Goal: Task Accomplishment & Management: Manage account settings

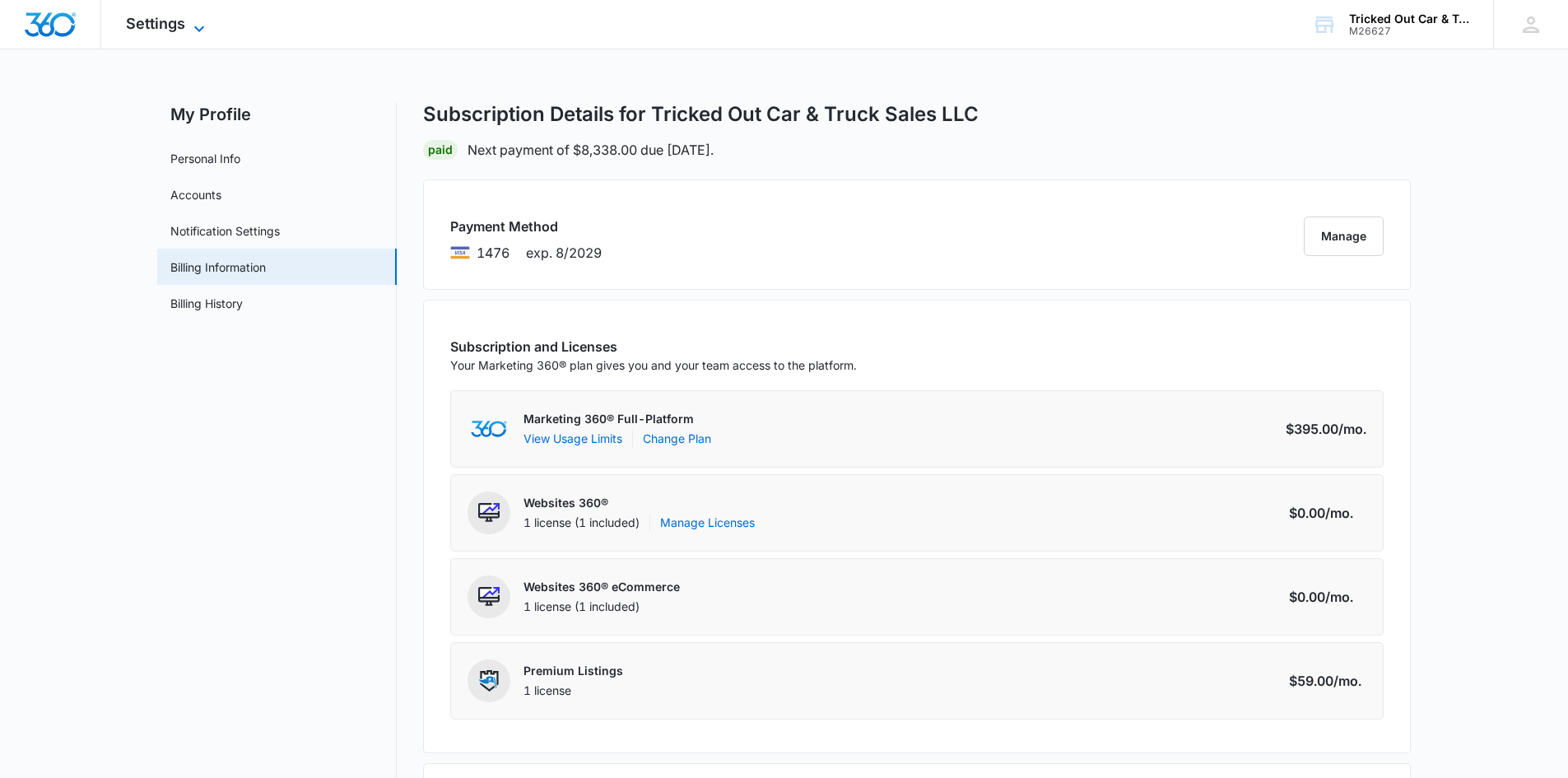
click at [142, 26] on span "Settings" at bounding box center [156, 23] width 59 height 18
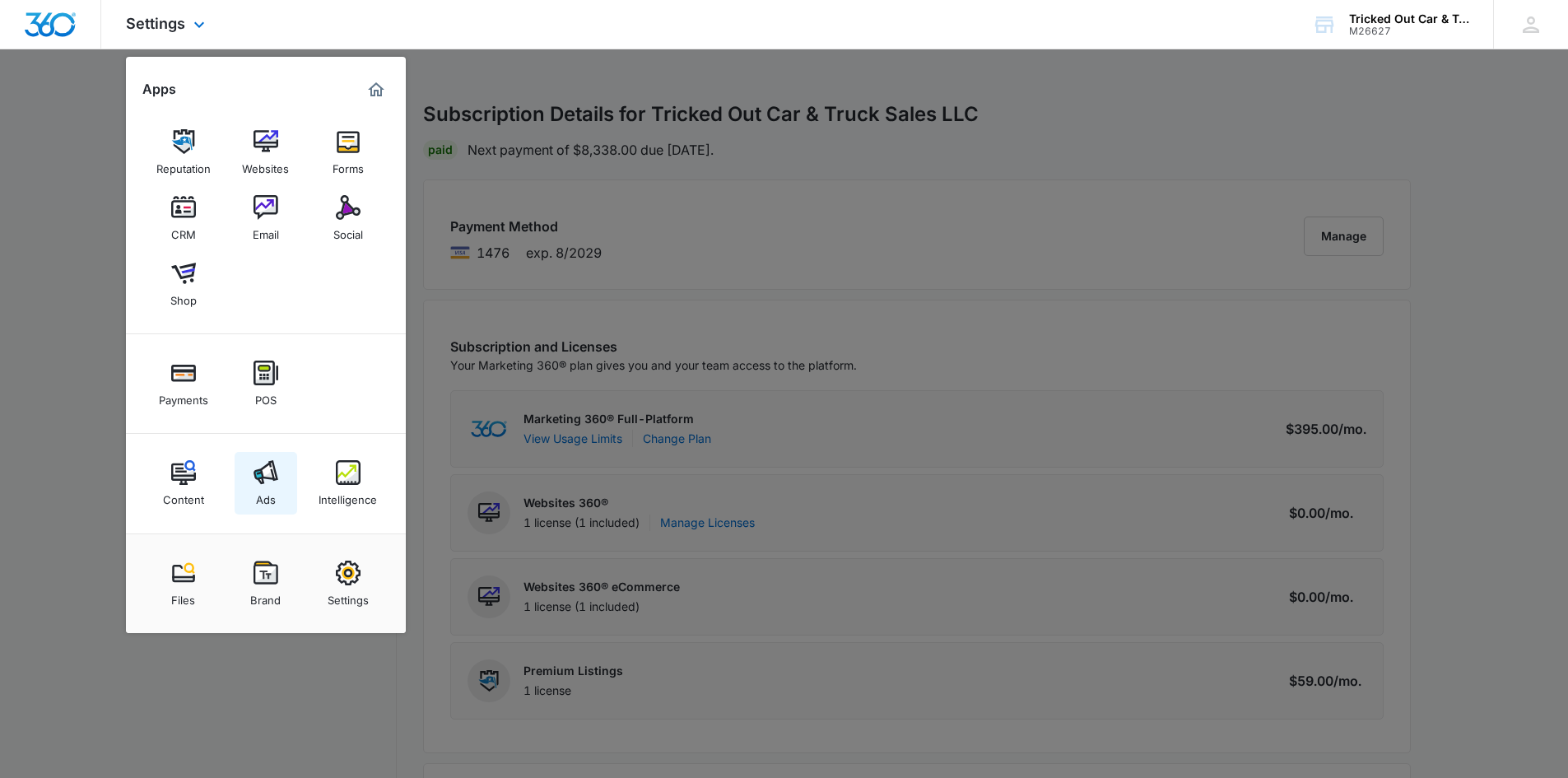
click at [264, 492] on div "Ads" at bounding box center [265, 495] width 19 height 21
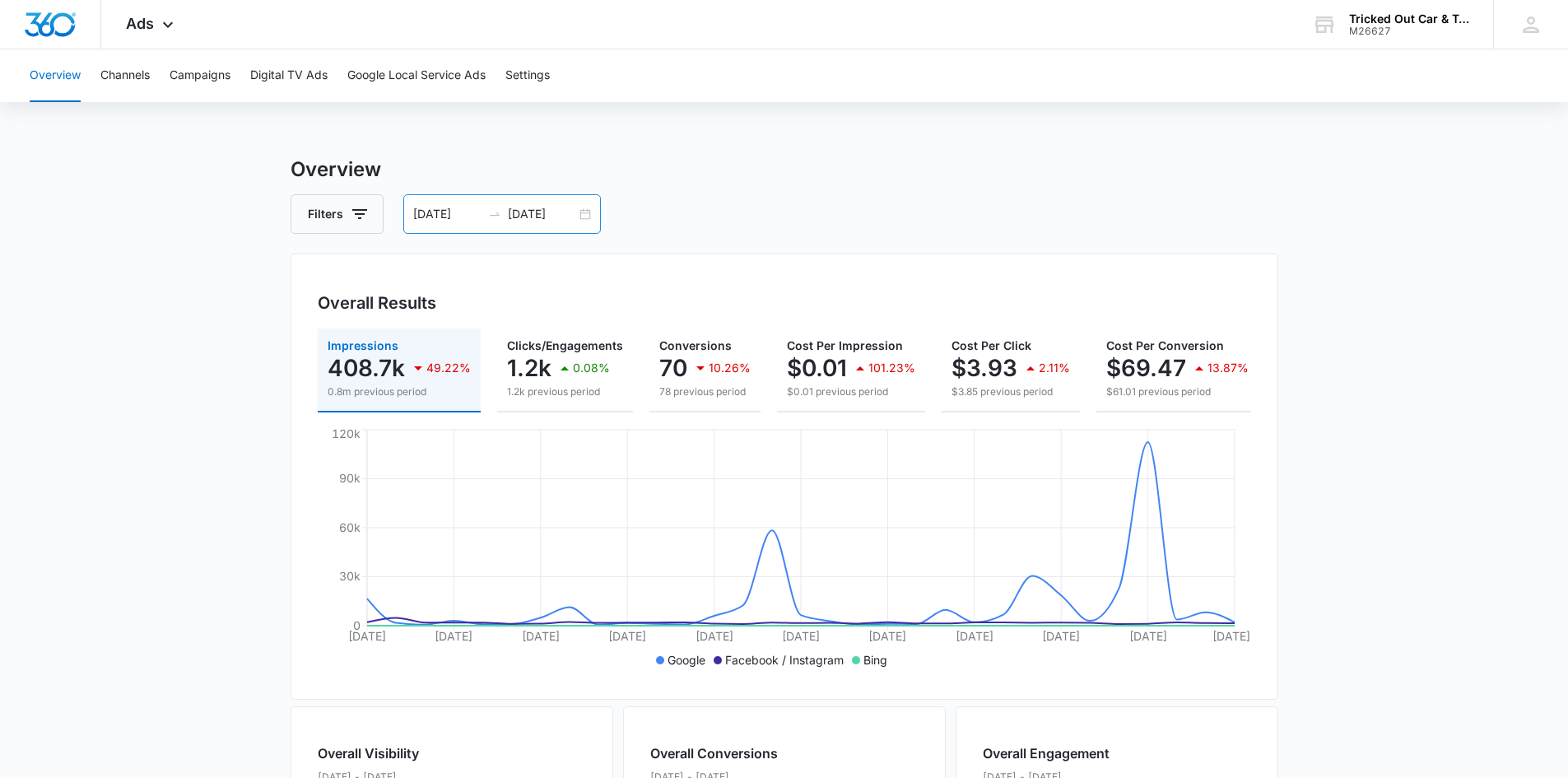
click at [583, 215] on div "[DATE] [DATE]" at bounding box center [501, 214] width 197 height 40
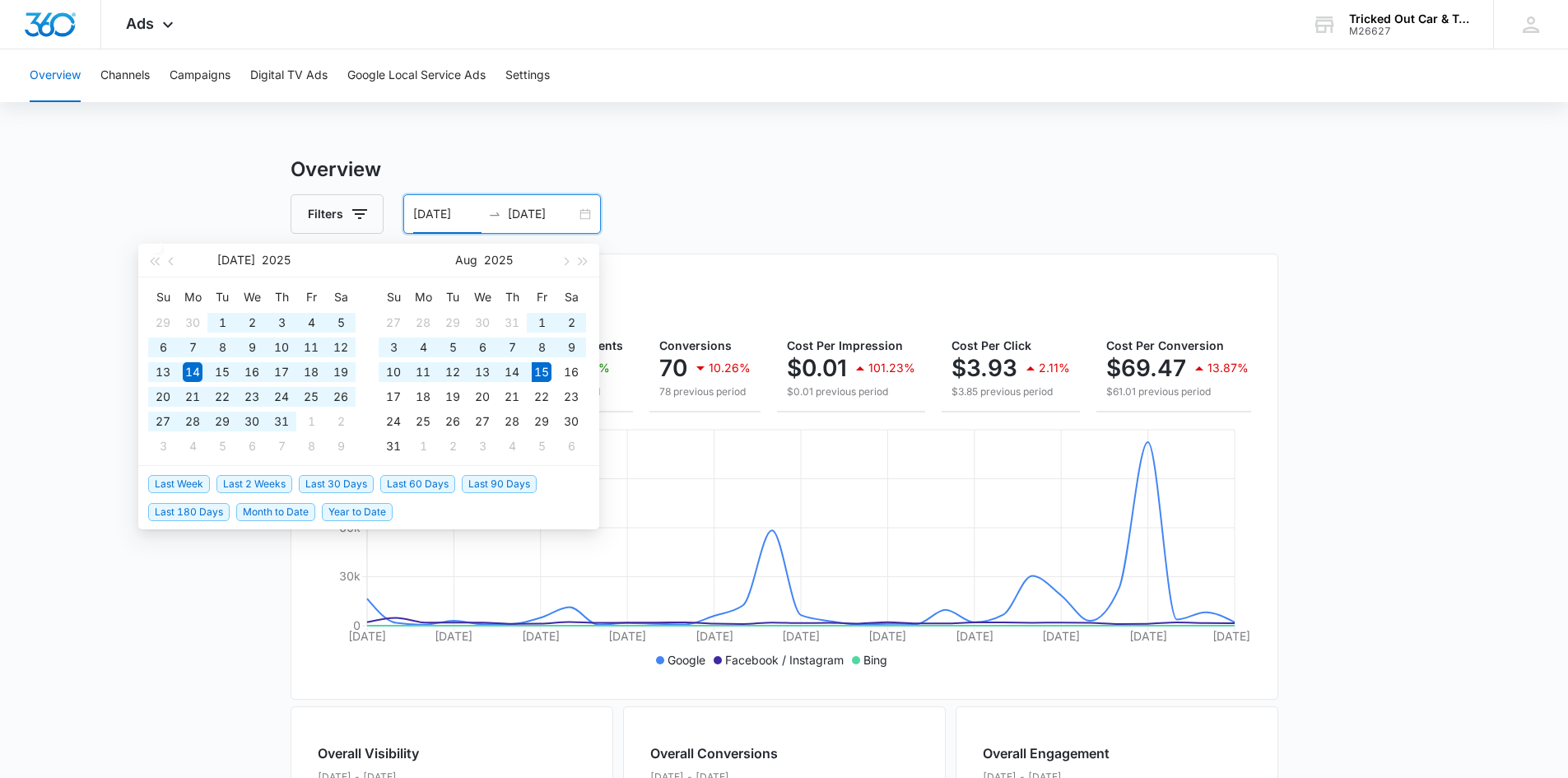
click at [438, 485] on span "Last 60 Days" at bounding box center [417, 485] width 75 height 19
type input "[DATE]"
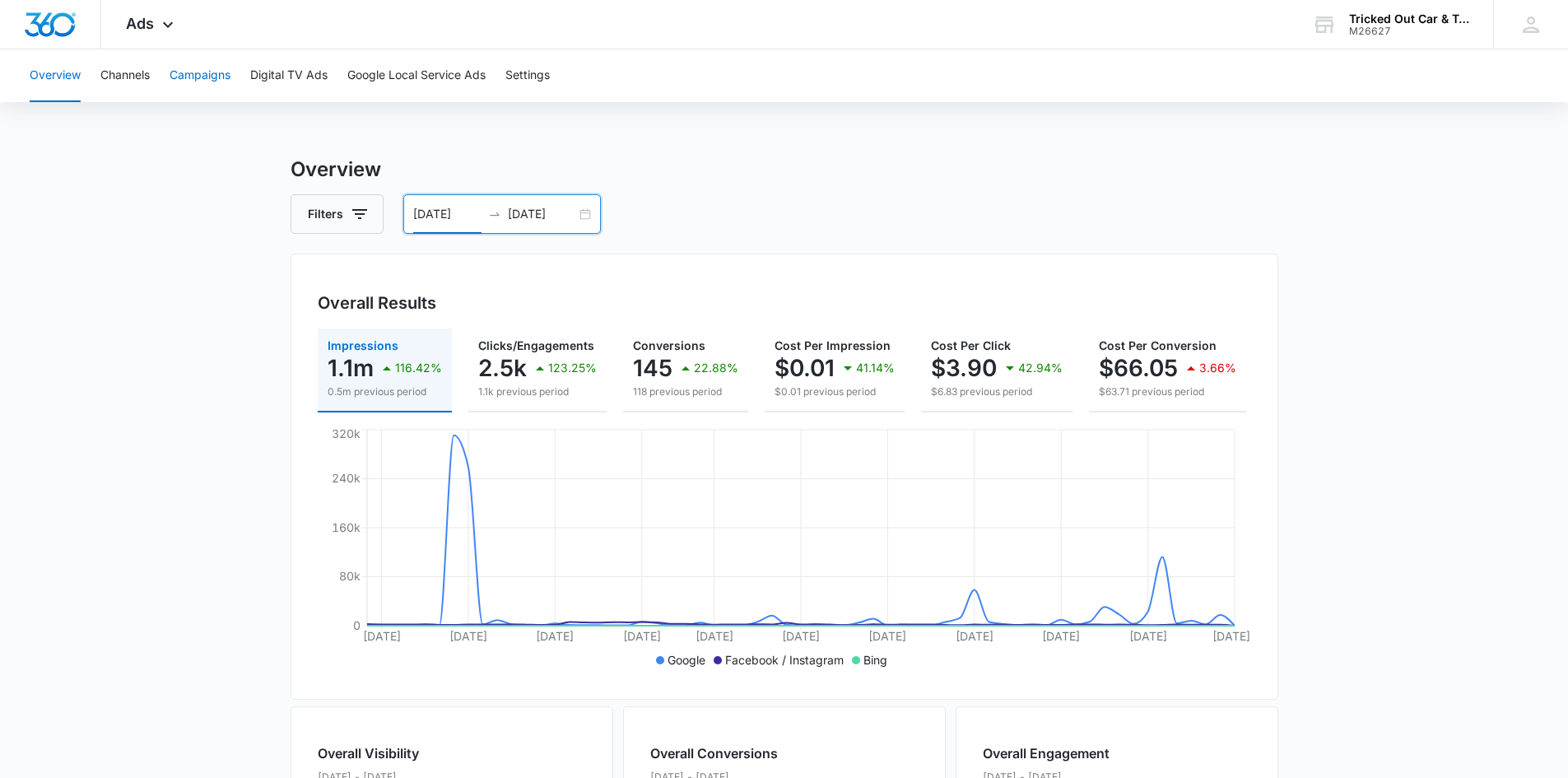
click at [195, 73] on button "Campaigns" at bounding box center [200, 75] width 61 height 53
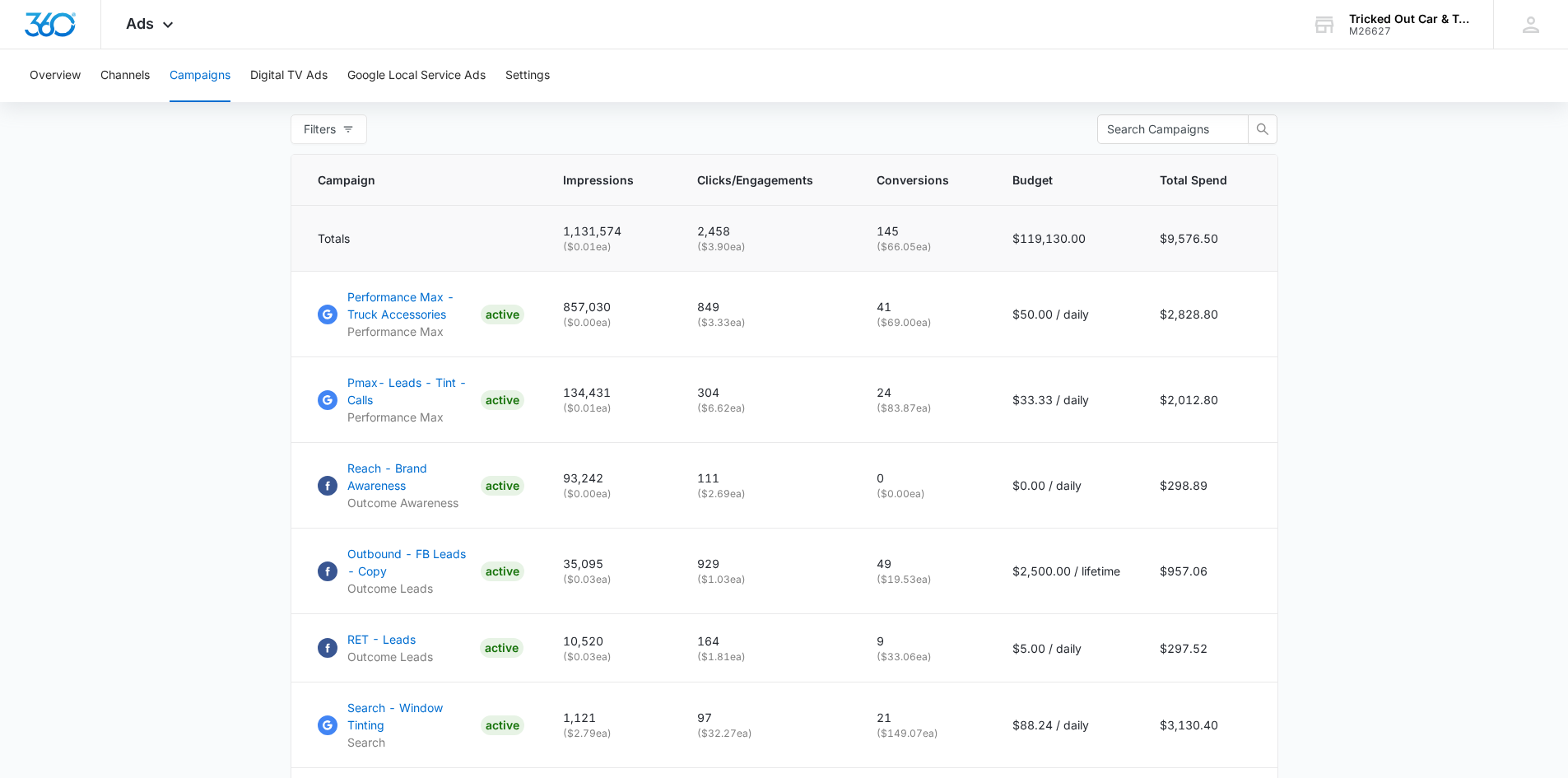
scroll to position [646, 0]
click at [1339, 209] on main "Campaigns Filters [DATE] [DATE] Overall Results Impressions 1.1m 116.42% 0.5m p…" at bounding box center [784, 368] width 1568 height 1719
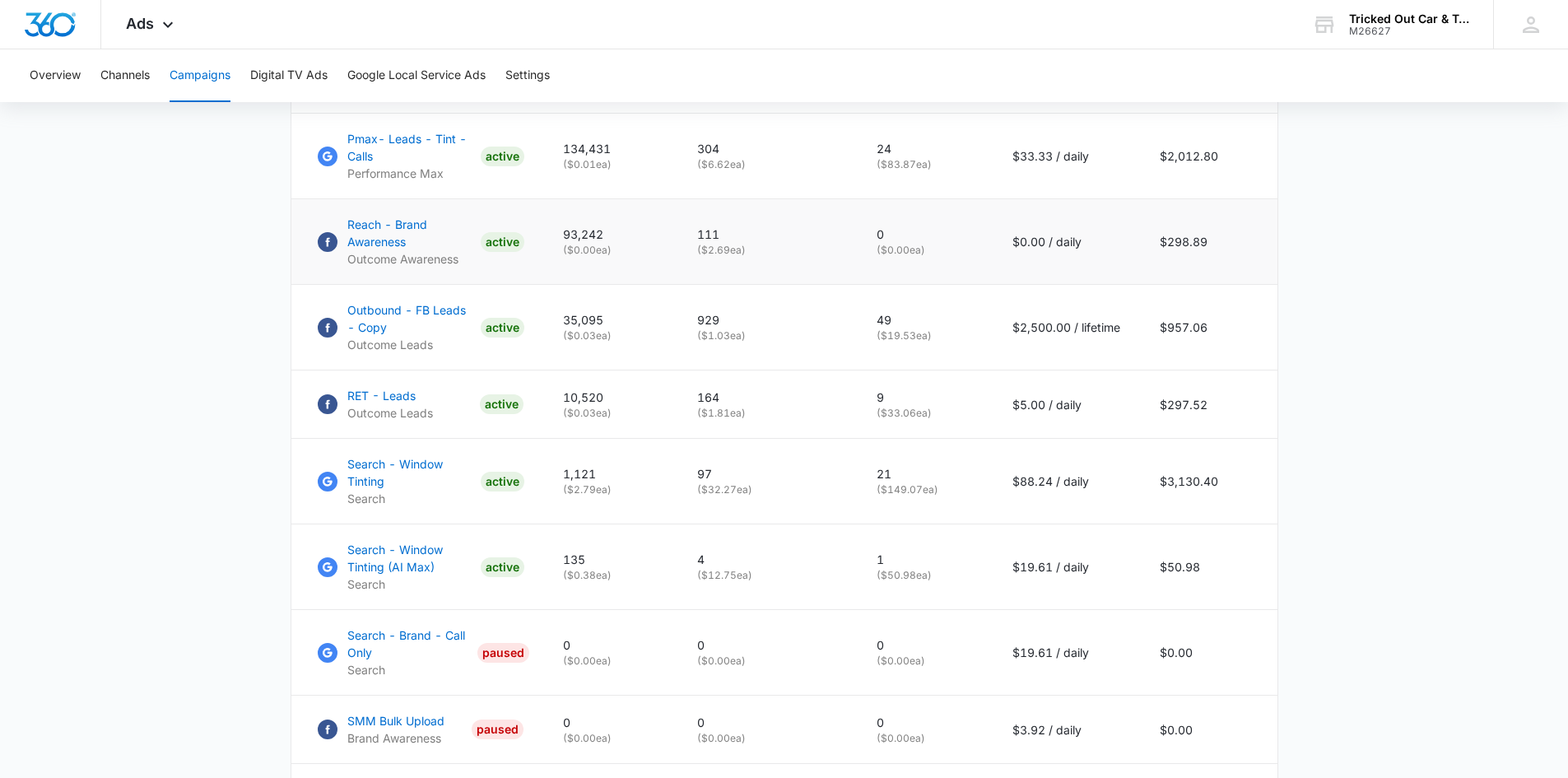
scroll to position [811, 0]
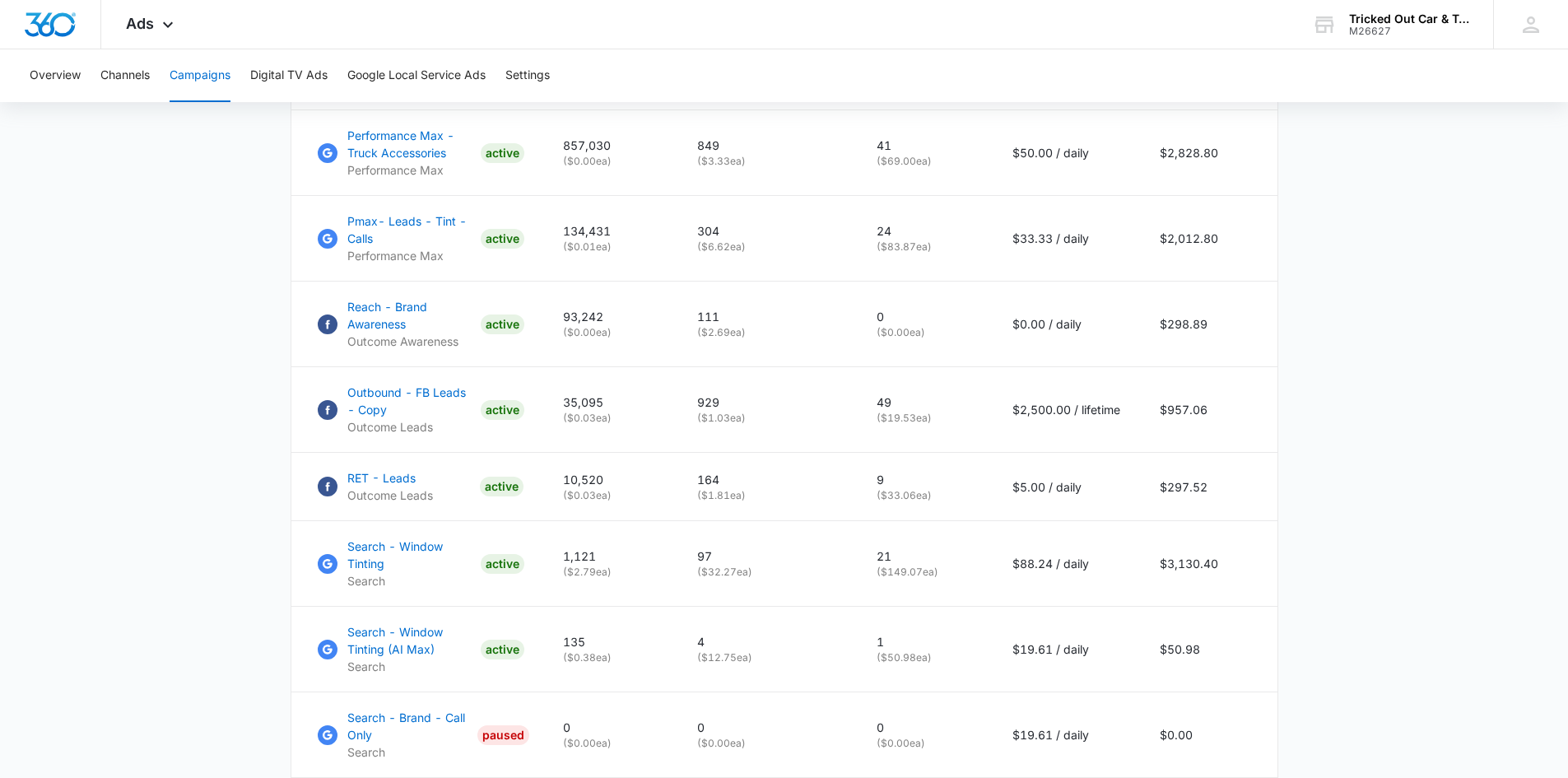
click at [1462, 415] on main "Campaigns Filters [DATE] [DATE] Overall Results Impressions 1.1m 116.42% 0.5m p…" at bounding box center [784, 203] width 1568 height 1719
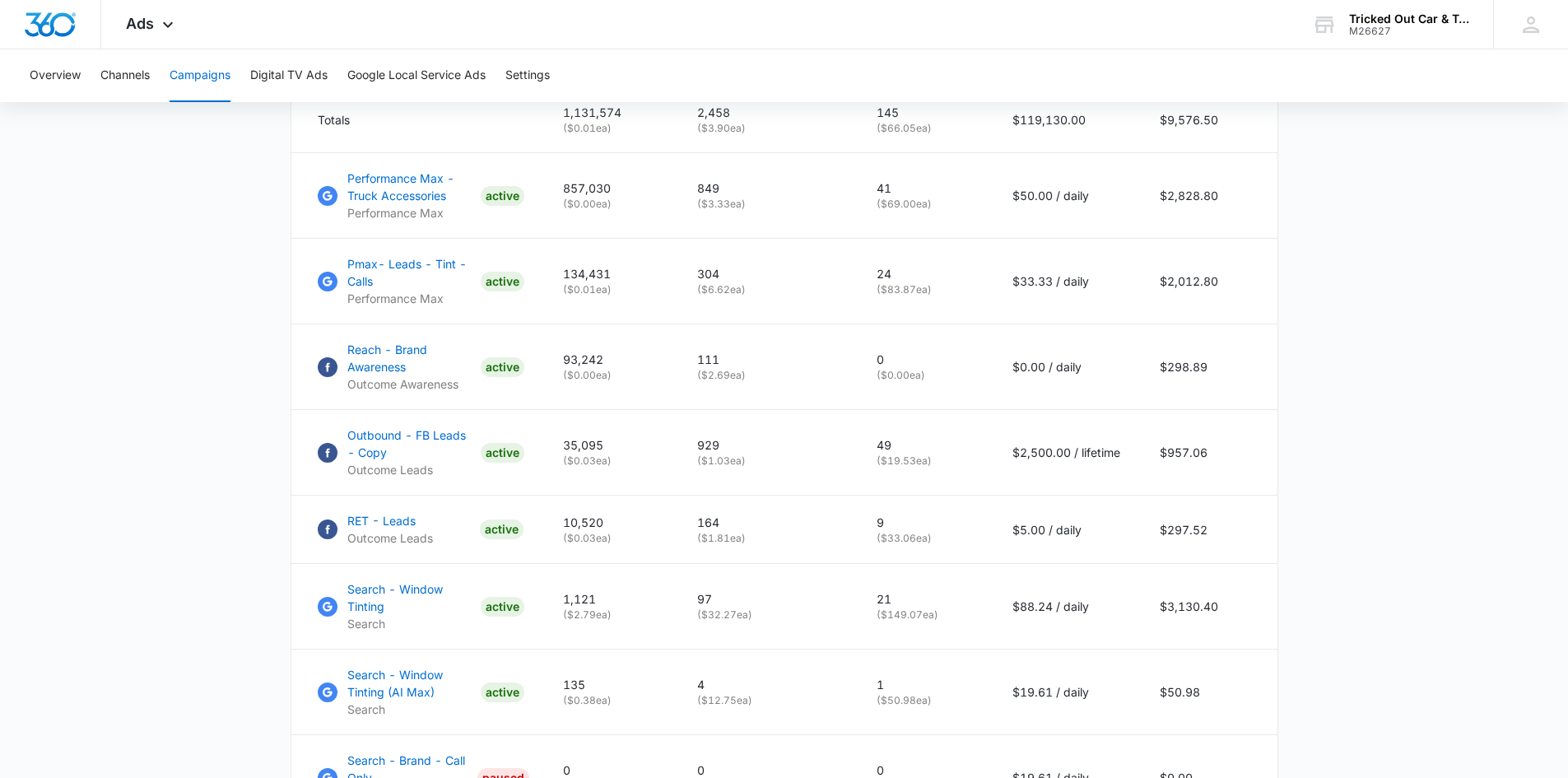
scroll to position [729, 0]
